Goal: Find contact information: Find contact information

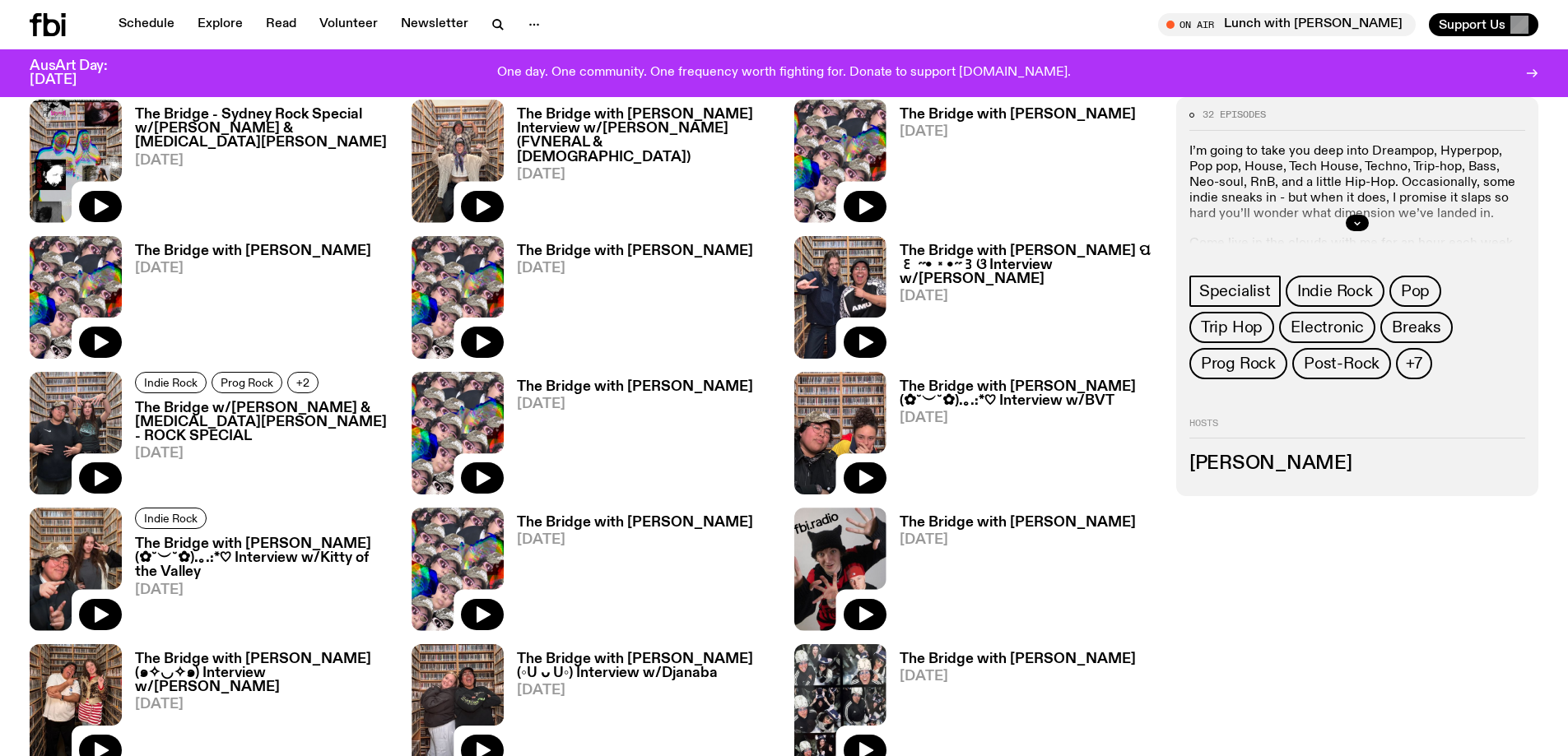
scroll to position [1059, 0]
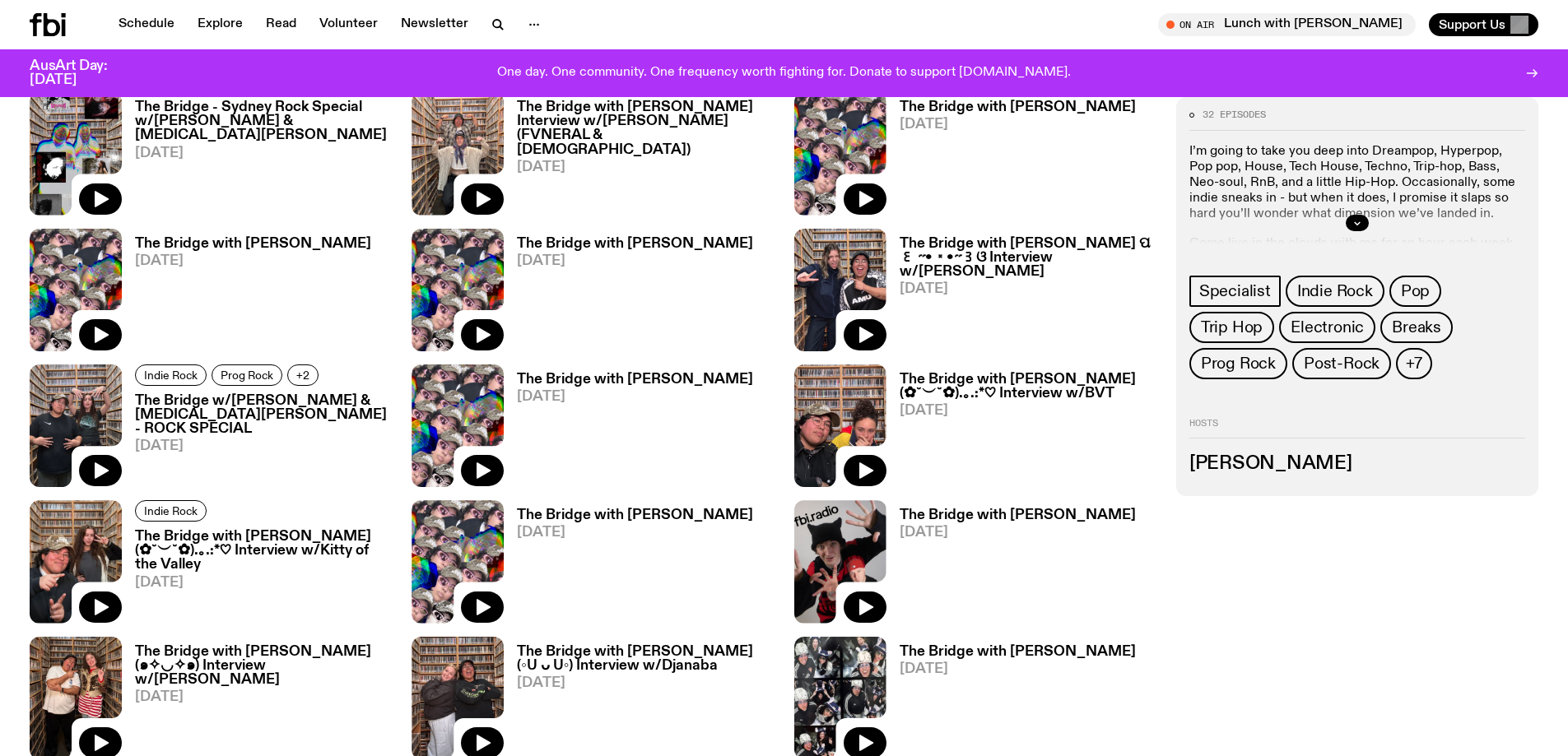
click at [1263, 464] on h3 "[PERSON_NAME]" at bounding box center [1357, 464] width 336 height 18
click at [1243, 464] on h3 "[PERSON_NAME]" at bounding box center [1357, 464] width 336 height 18
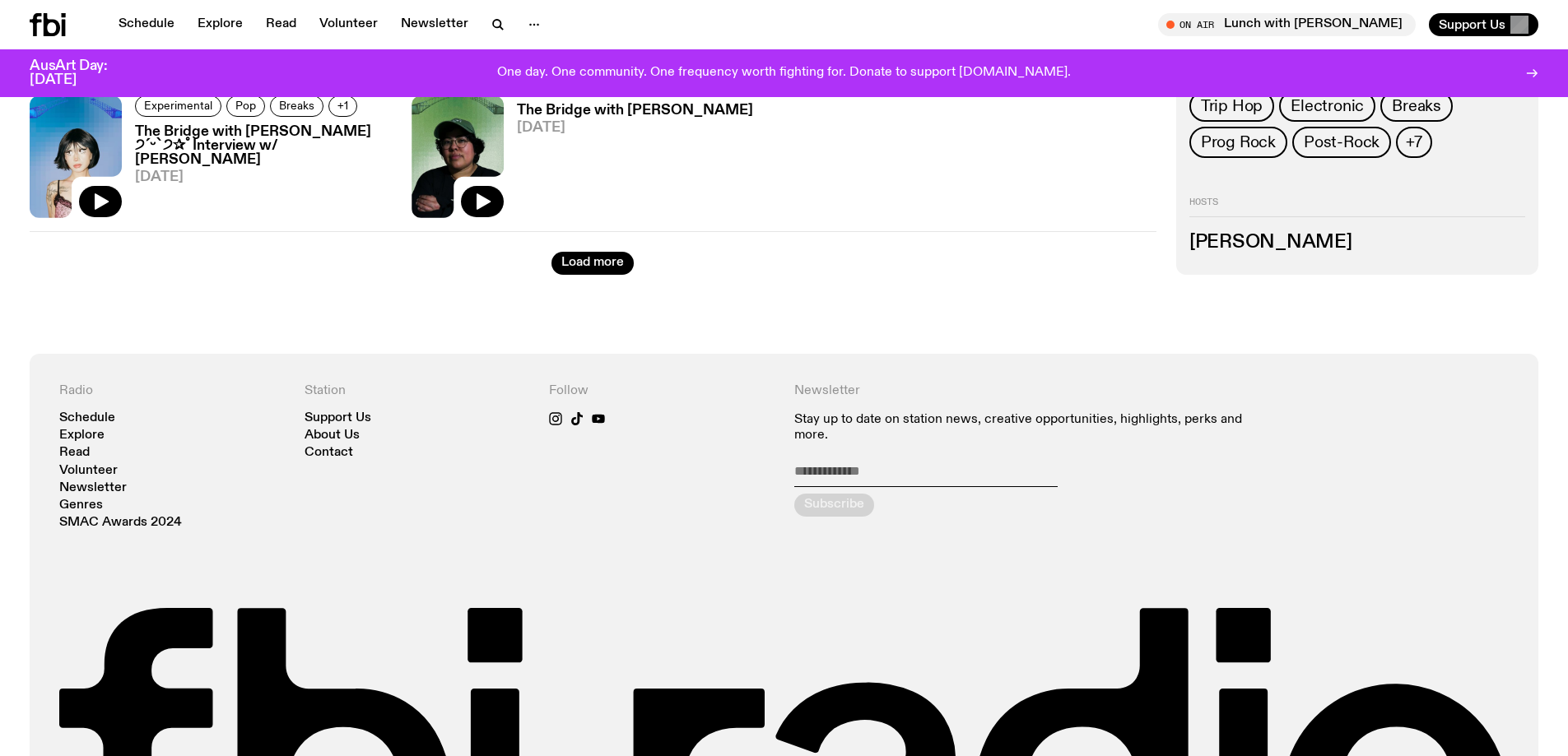
scroll to position [2540, 0]
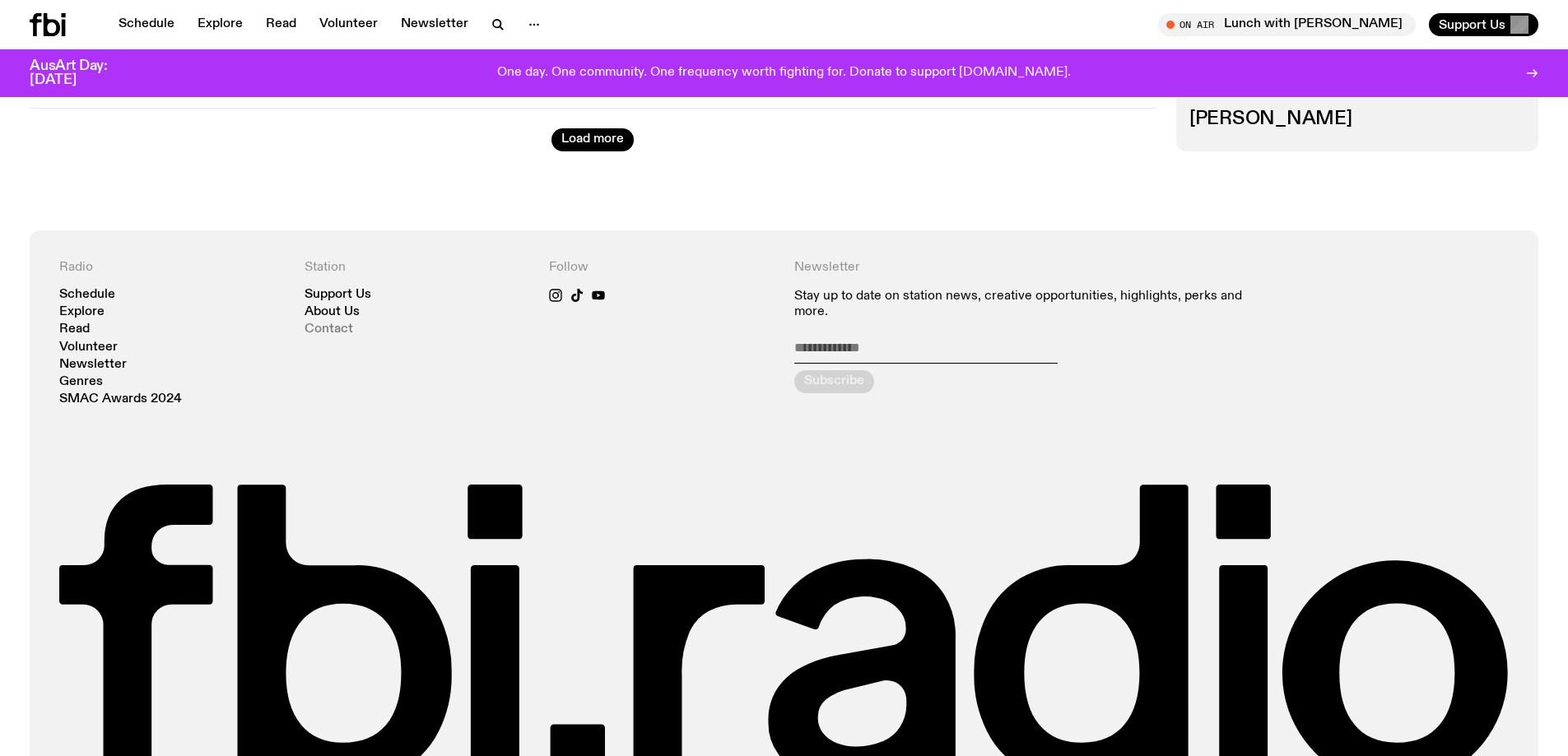
click at [344, 325] on link "Contact" at bounding box center [328, 329] width 49 height 12
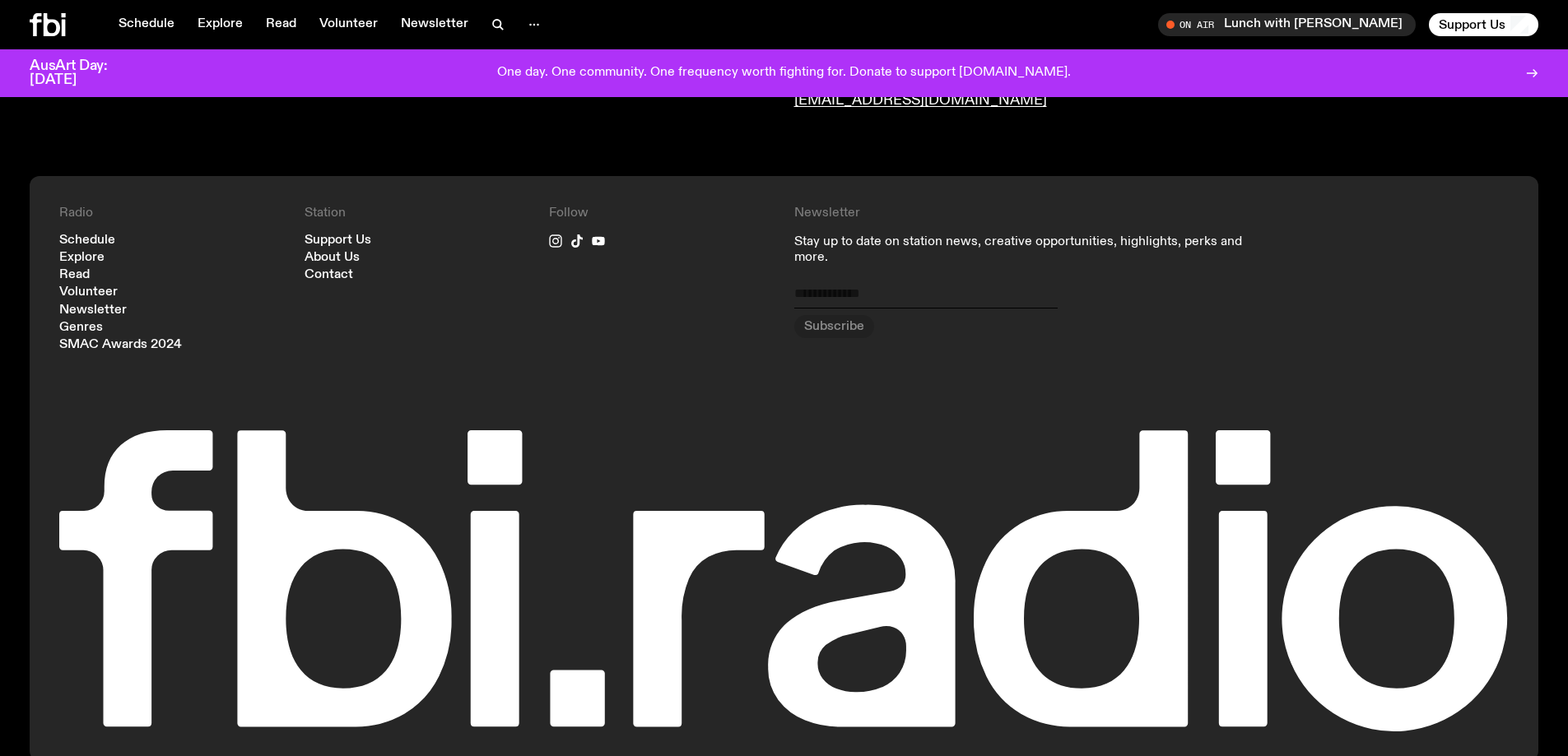
scroll to position [1003, 0]
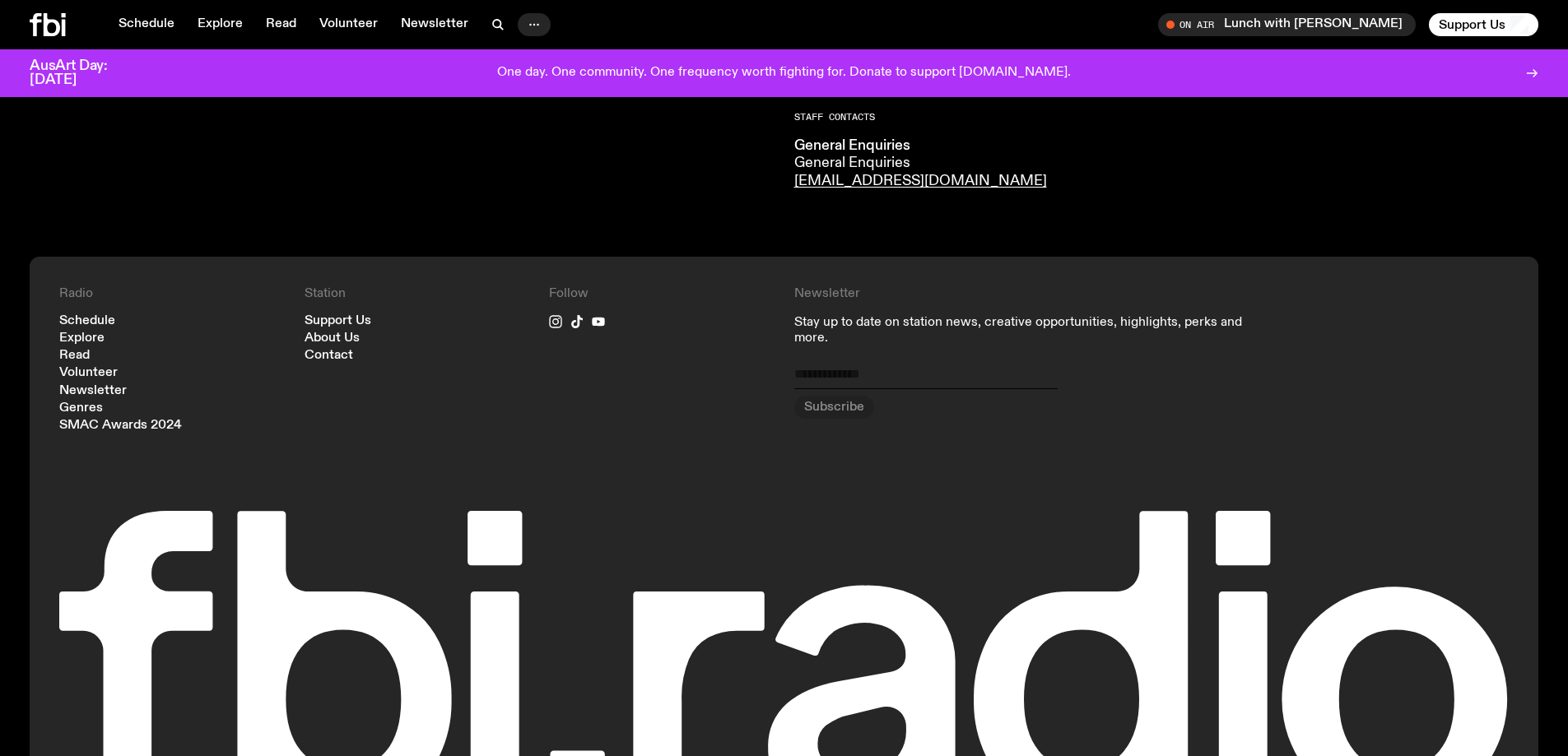
click at [533, 31] on icon "button" at bounding box center [534, 24] width 20 height 20
click at [533, 51] on link "About Us" at bounding box center [534, 59] width 82 height 23
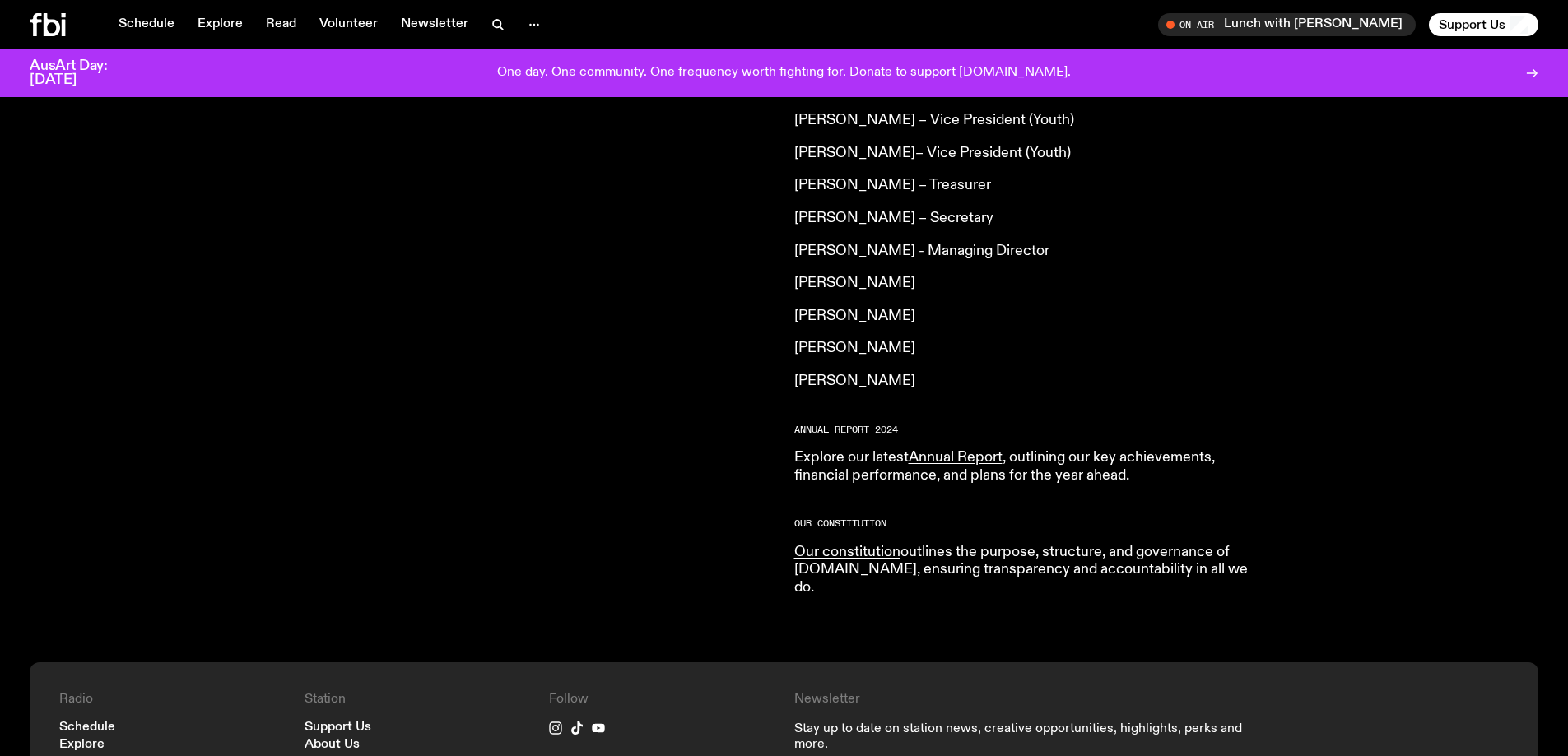
scroll to position [1387, 0]
